Goal: Navigation & Orientation: Find specific page/section

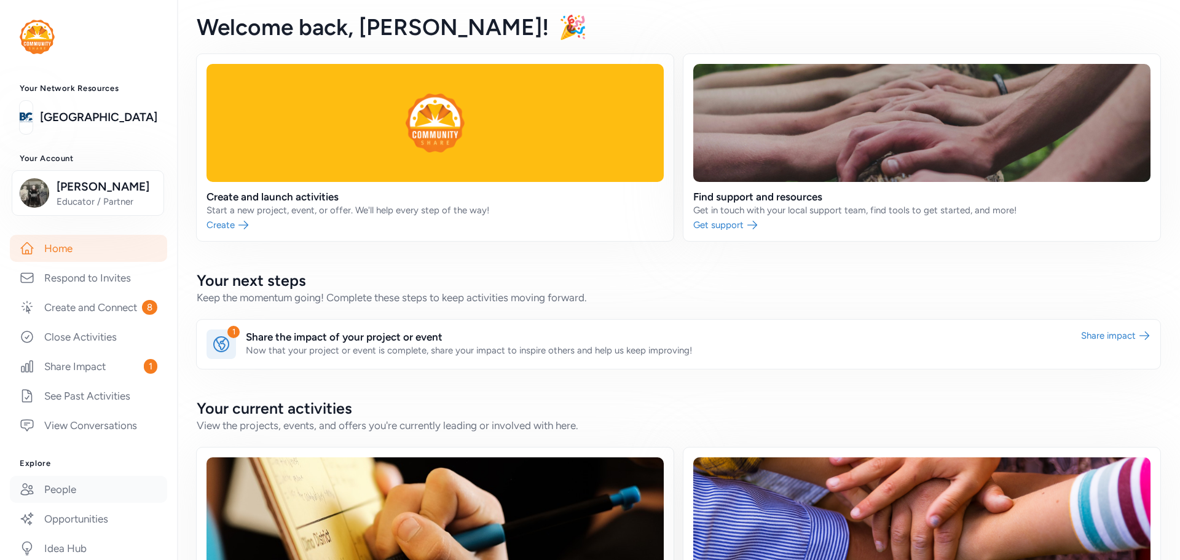
click at [60, 500] on link "People" at bounding box center [88, 489] width 157 height 27
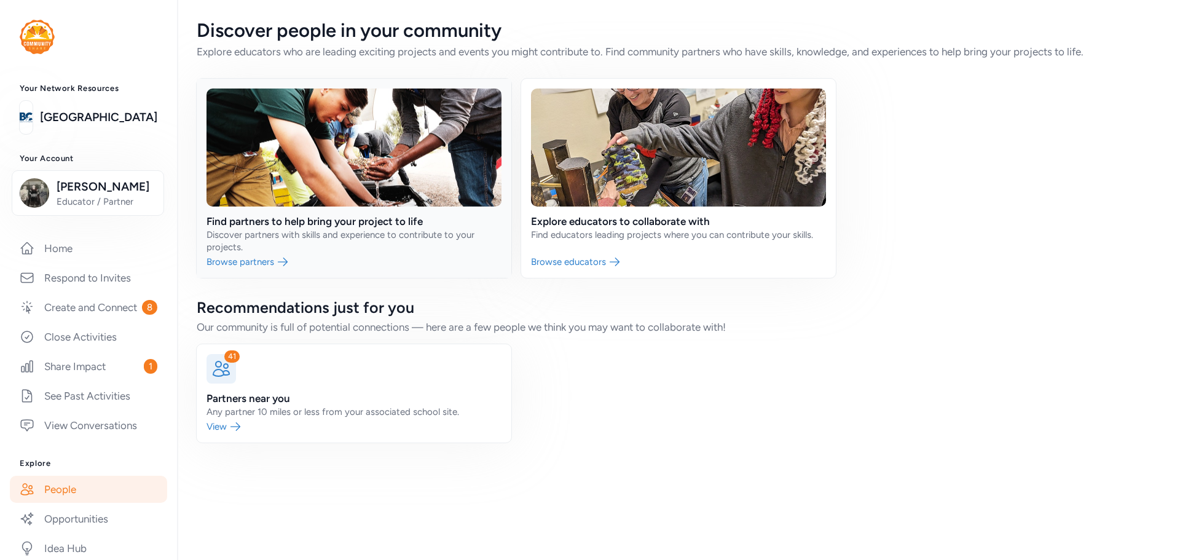
click at [308, 224] on link at bounding box center [354, 178] width 315 height 199
